Goal: Task Accomplishment & Management: Complete application form

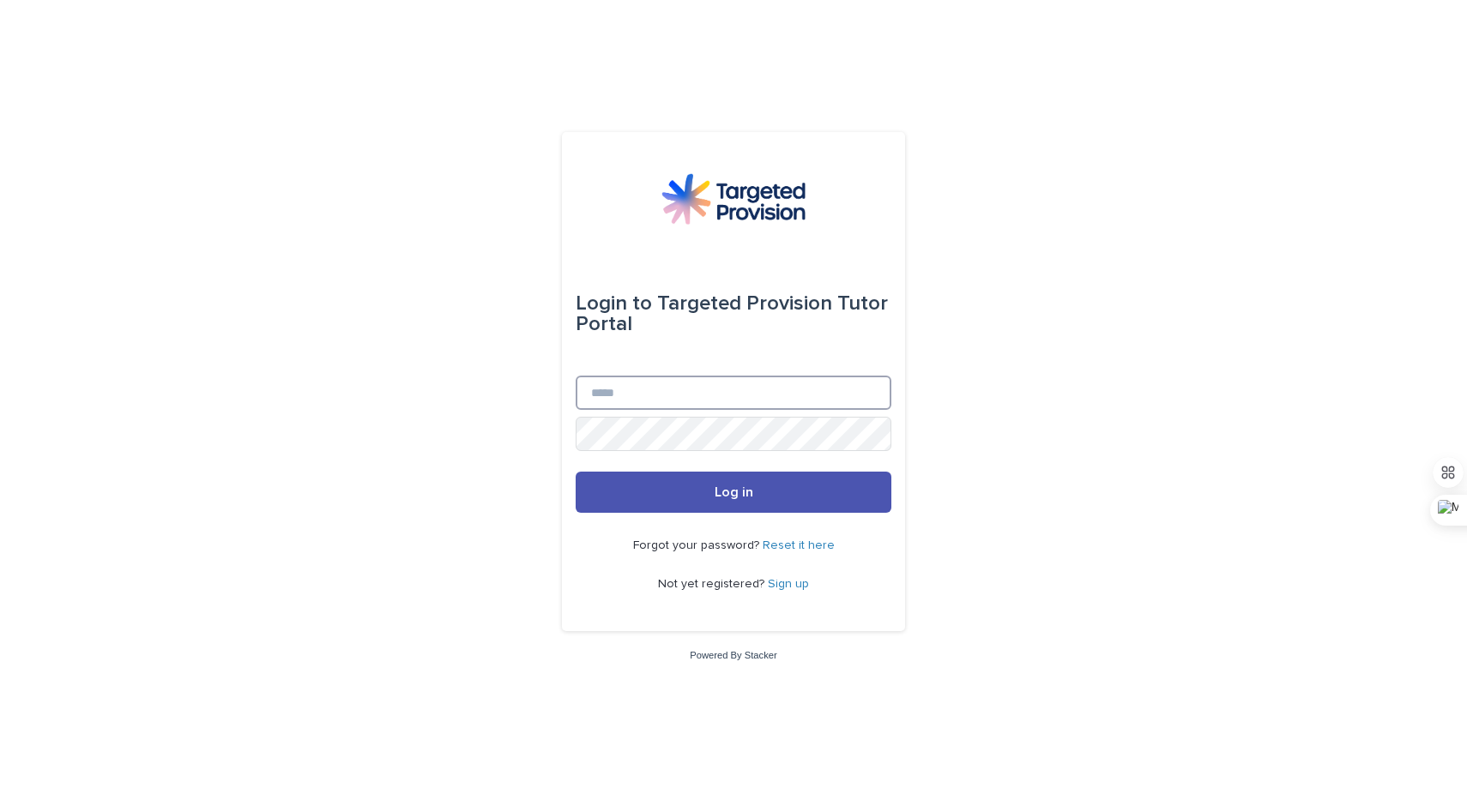
click at [847, 406] on input "Email" at bounding box center [734, 393] width 316 height 35
type input "**********"
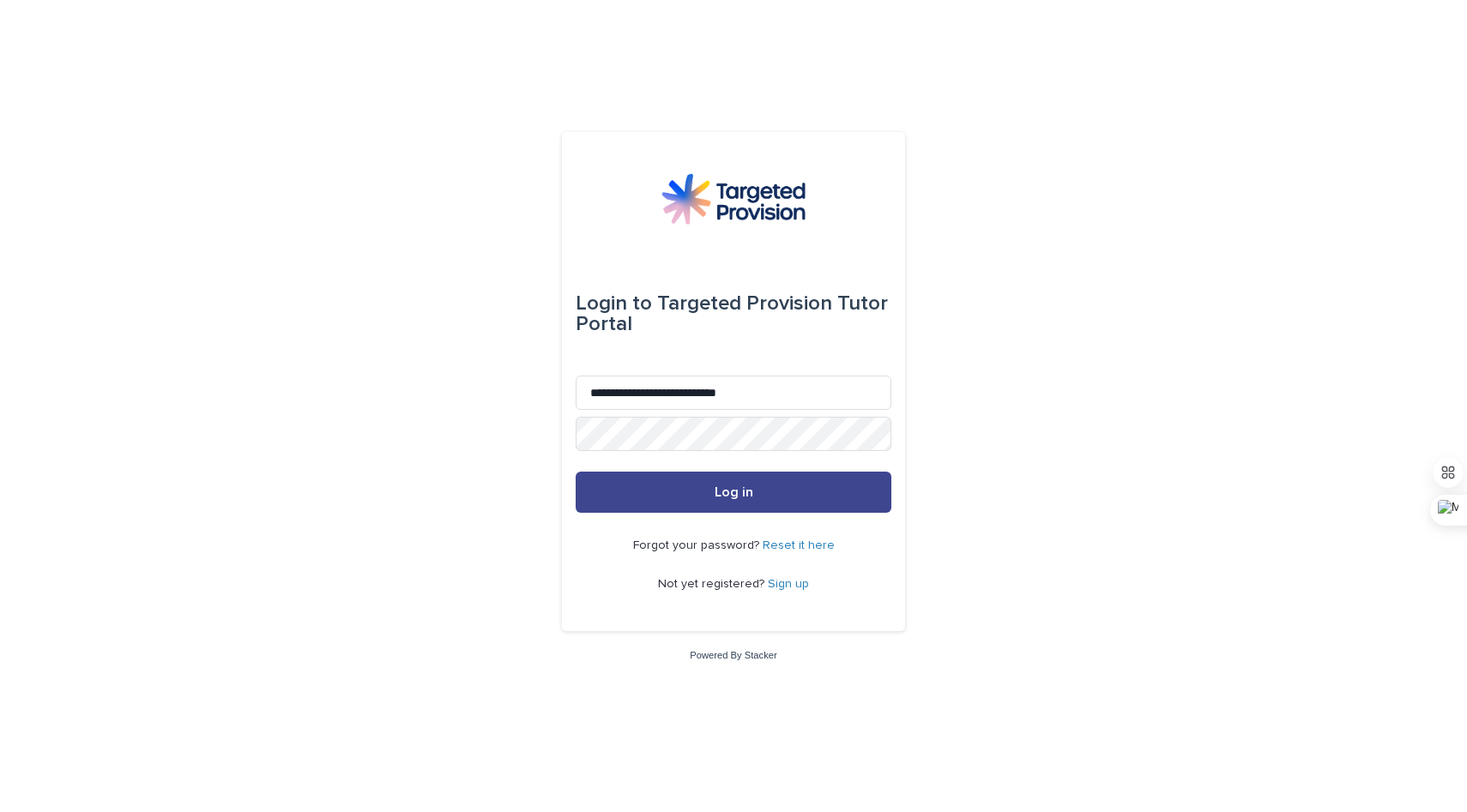
click at [726, 495] on span "Log in" at bounding box center [734, 491] width 39 height 13
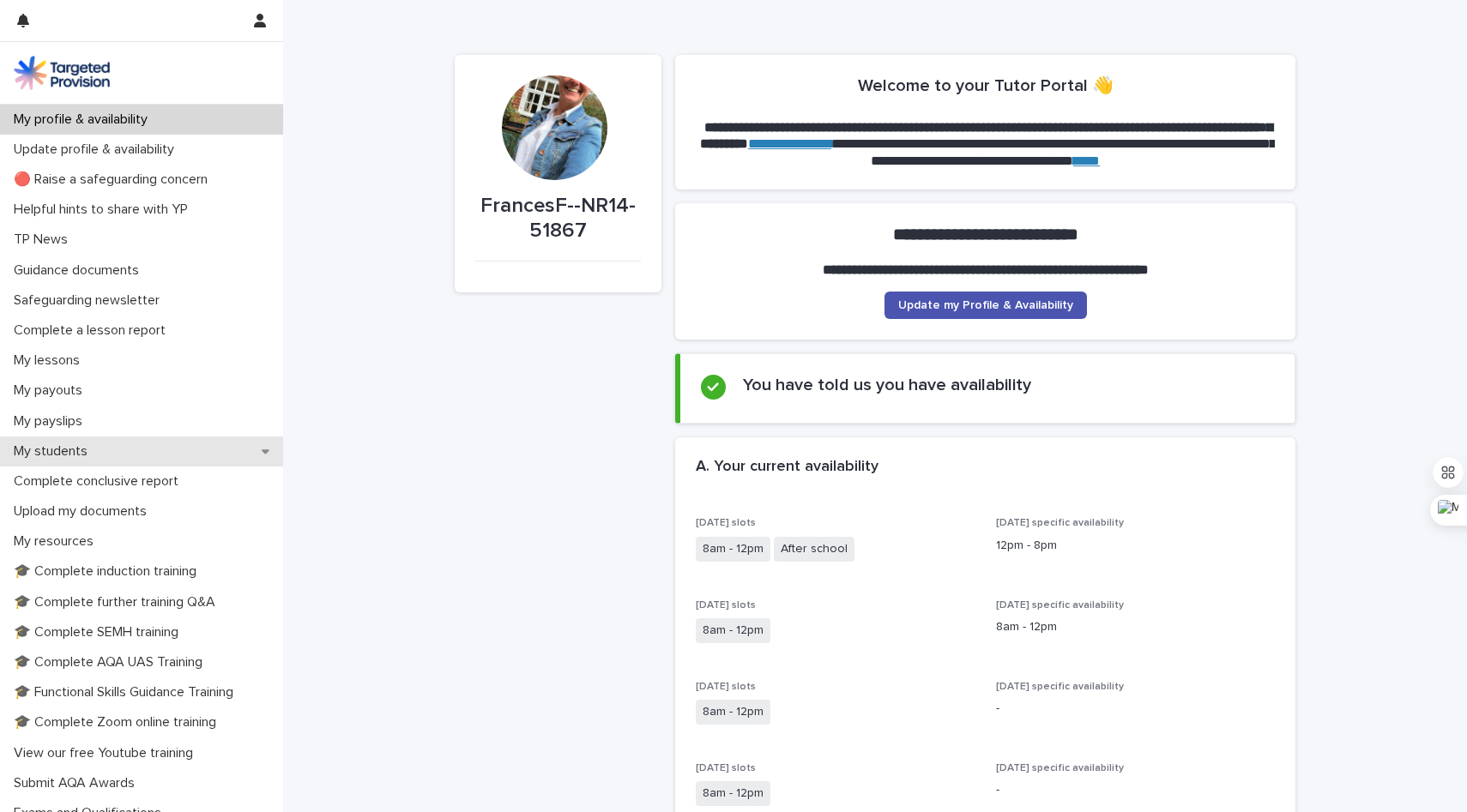
click at [77, 457] on p "My students" at bounding box center [54, 451] width 94 height 16
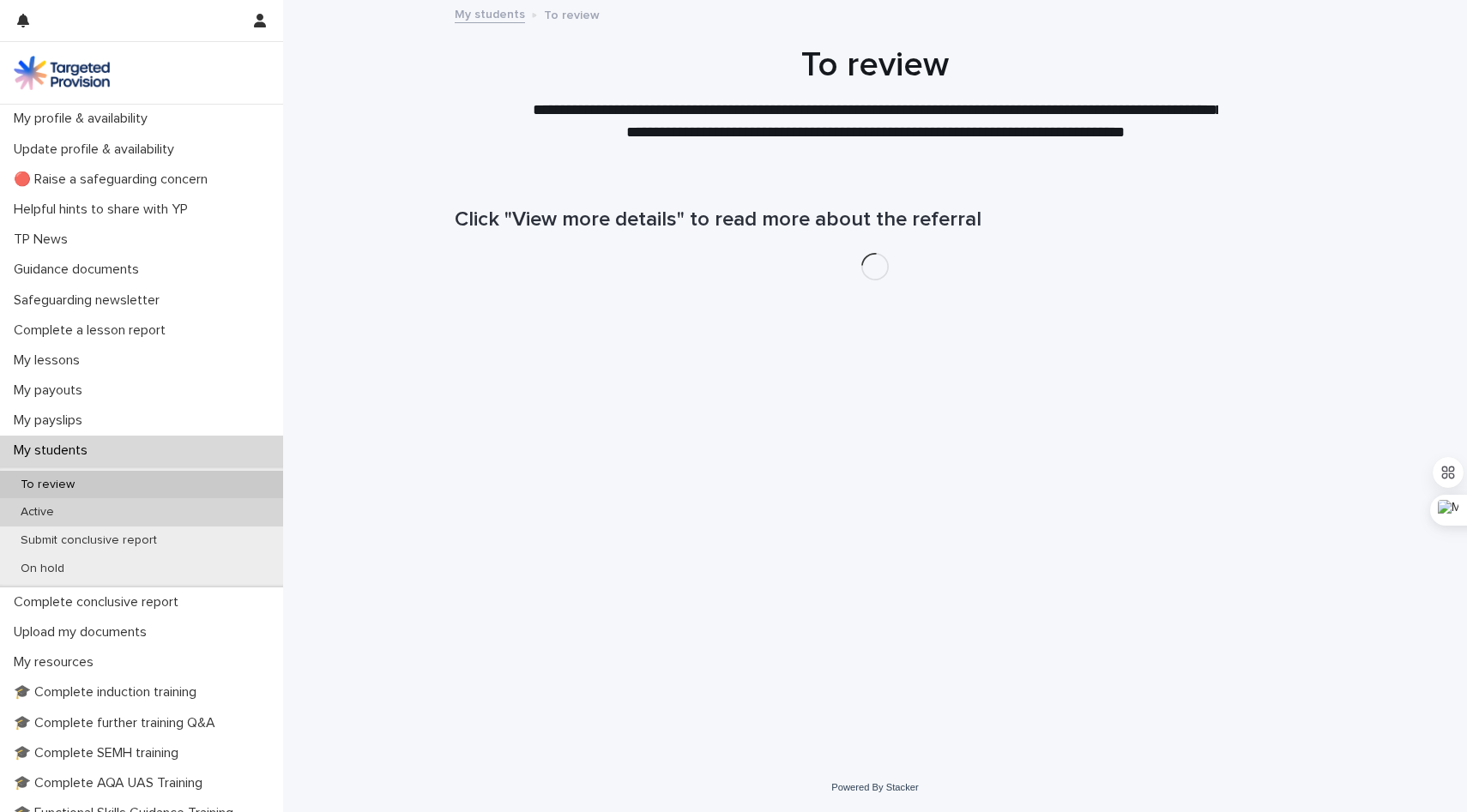
click at [80, 520] on div "Active" at bounding box center [141, 512] width 283 height 28
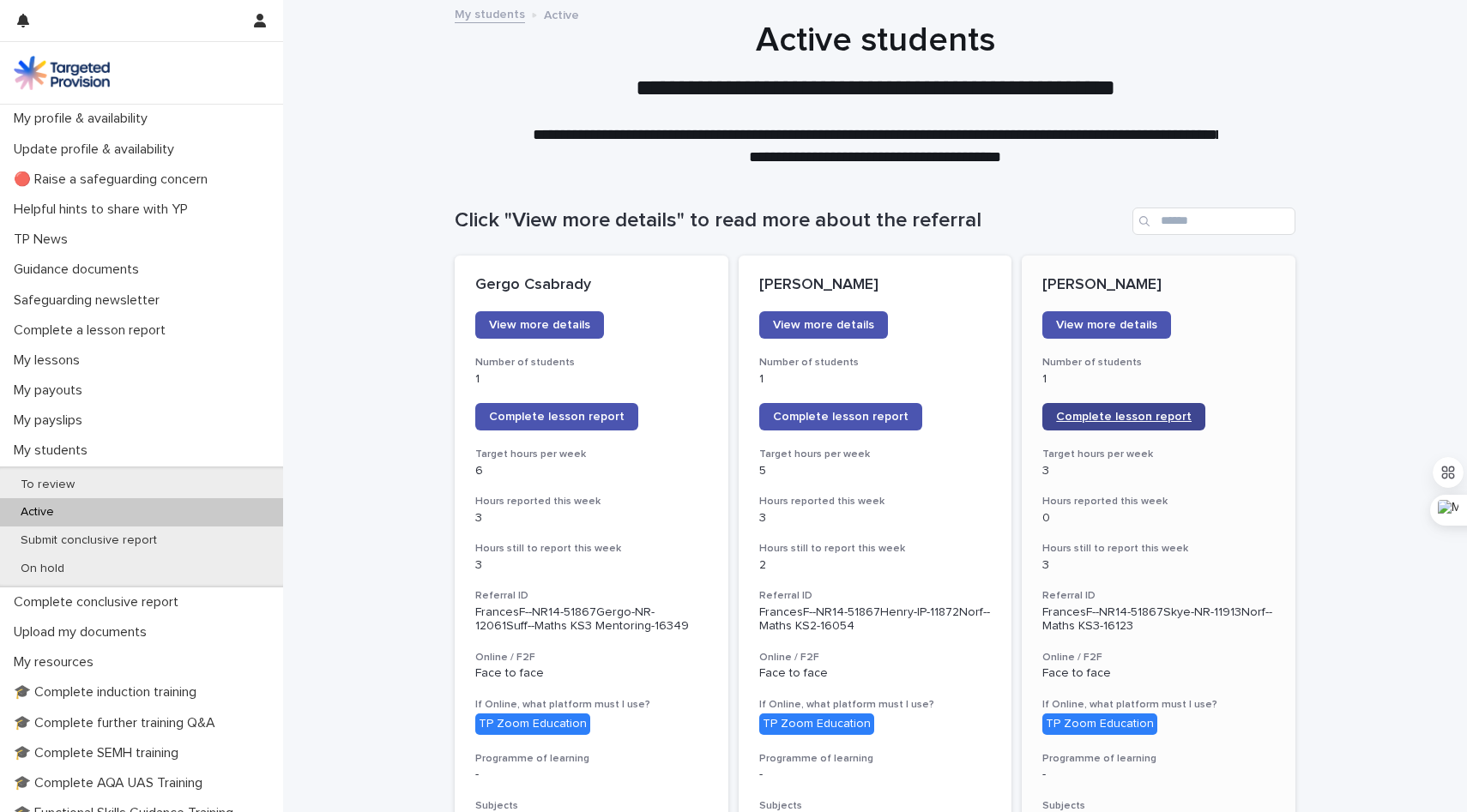
click at [1145, 419] on span "Complete lesson report" at bounding box center [1124, 417] width 136 height 12
click at [607, 411] on span "Complete lesson report" at bounding box center [556, 417] width 136 height 12
